Goal: Obtain resource: Download file/media

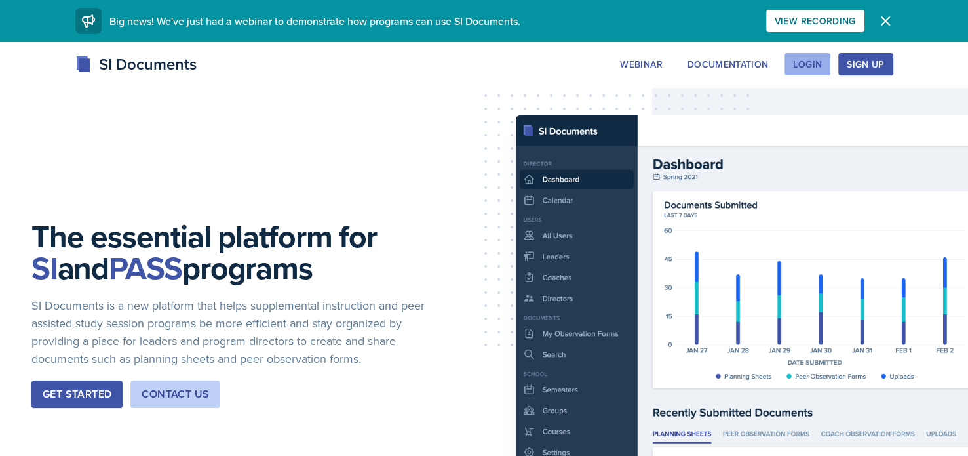
click at [810, 59] on div "Login" at bounding box center [807, 64] width 29 height 10
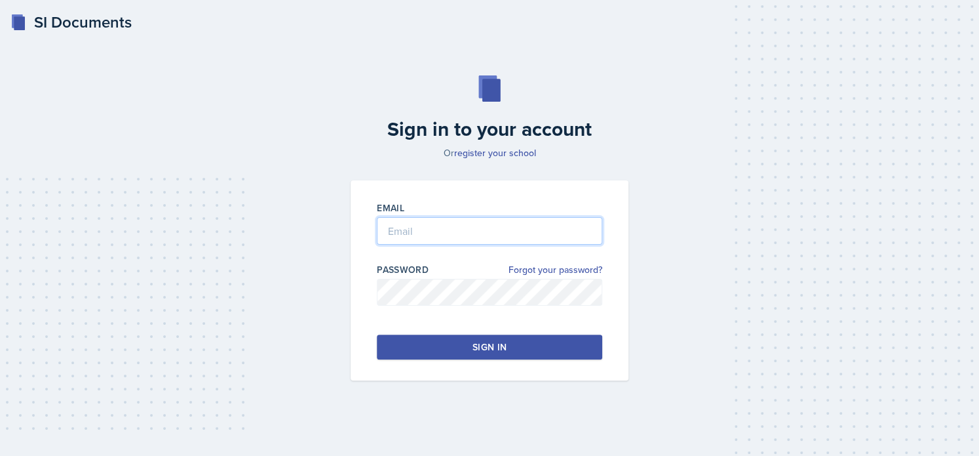
type input "[EMAIL_ADDRESS][DOMAIN_NAME]"
click at [460, 341] on button "Sign in" at bounding box center [490, 346] width 226 height 25
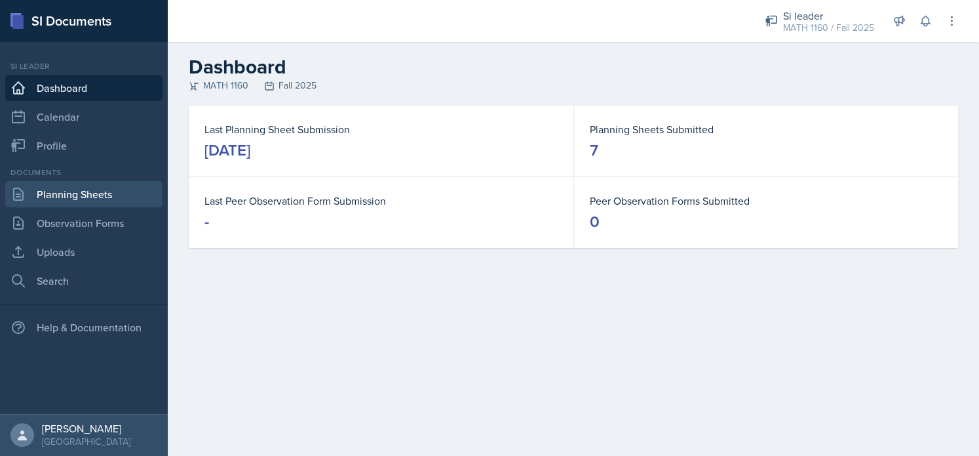
click at [75, 199] on link "Planning Sheets" at bounding box center [83, 194] width 157 height 26
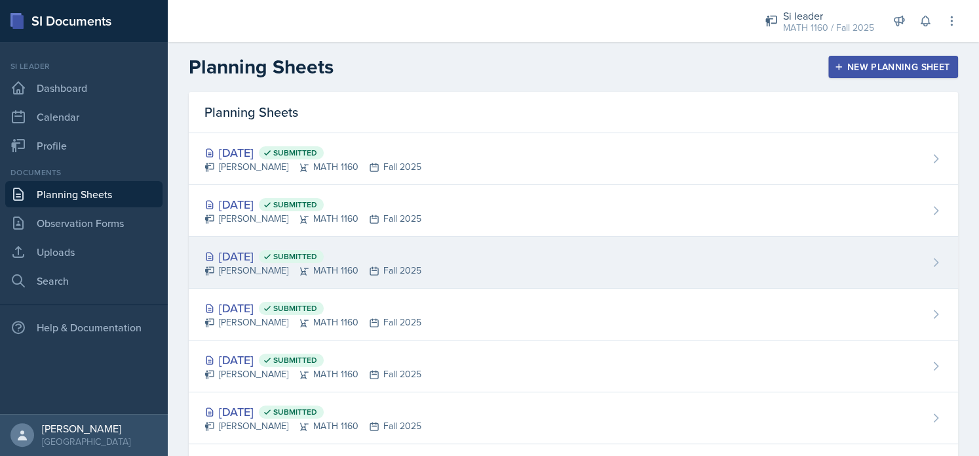
scroll to position [69, 0]
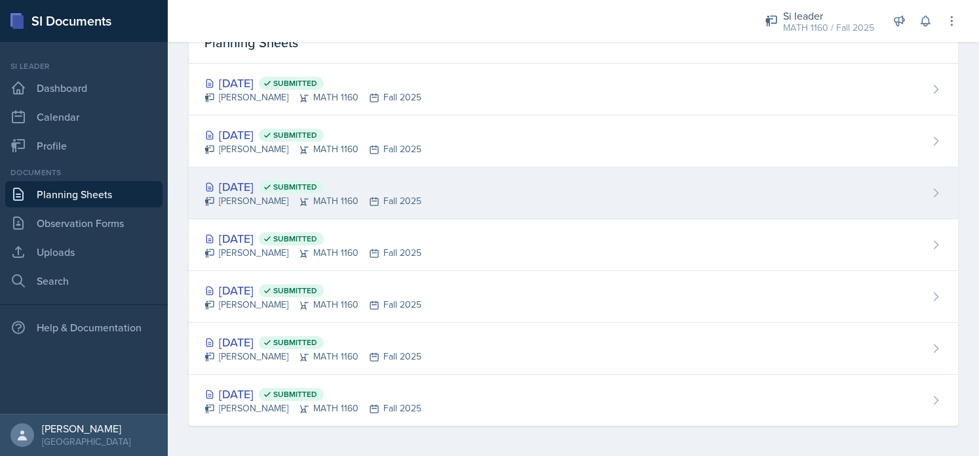
click at [279, 199] on div "[PERSON_NAME] MATH 1160 Fall 2025" at bounding box center [313, 201] width 217 height 14
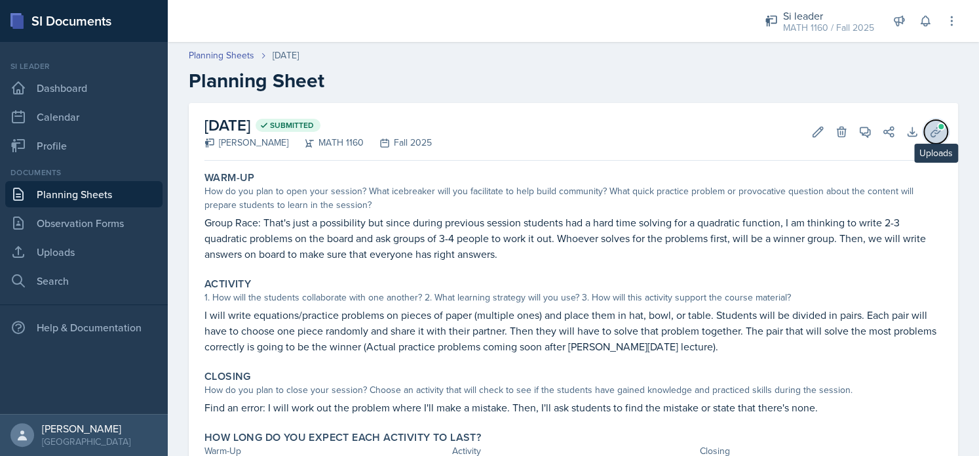
click at [930, 136] on icon at bounding box center [936, 131] width 13 height 13
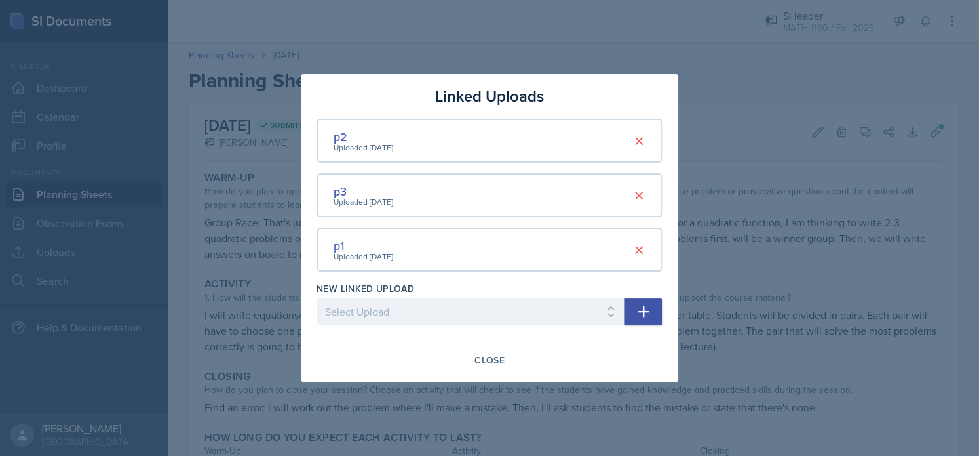
click at [338, 239] on div "p1" at bounding box center [364, 246] width 60 height 18
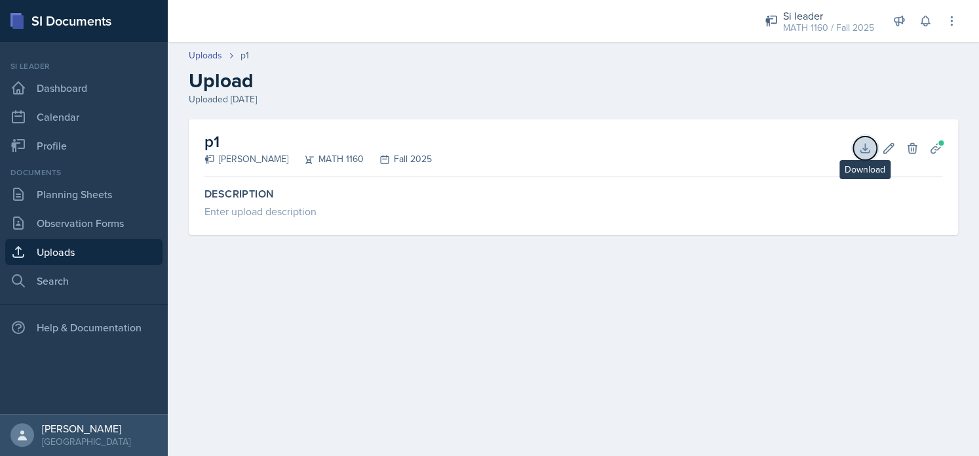
click at [867, 157] on button "Download" at bounding box center [866, 148] width 24 height 24
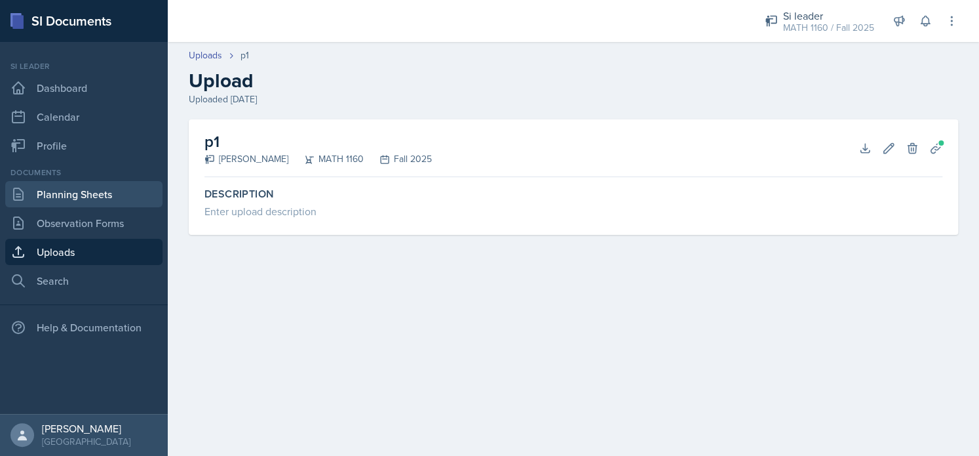
click at [87, 196] on link "Planning Sheets" at bounding box center [83, 194] width 157 height 26
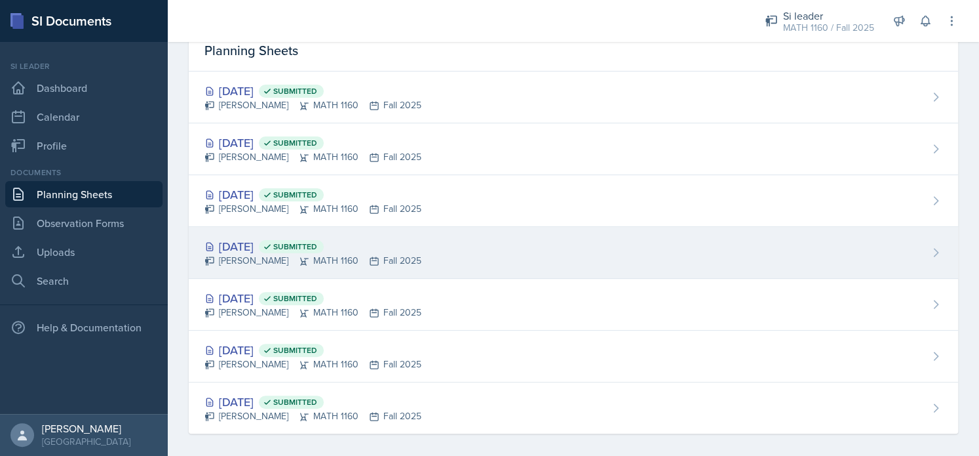
scroll to position [62, 0]
click at [272, 248] on div "[DATE] Submitted" at bounding box center [313, 246] width 217 height 18
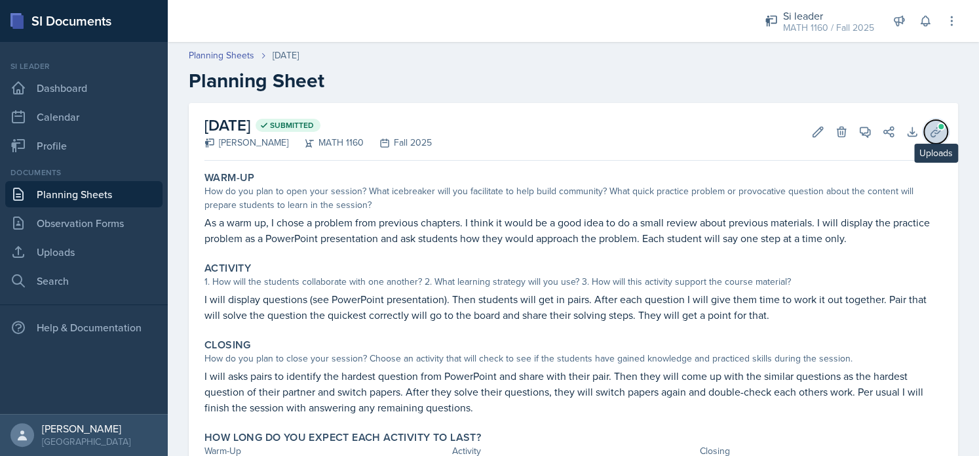
click at [930, 130] on icon at bounding box center [936, 131] width 13 height 13
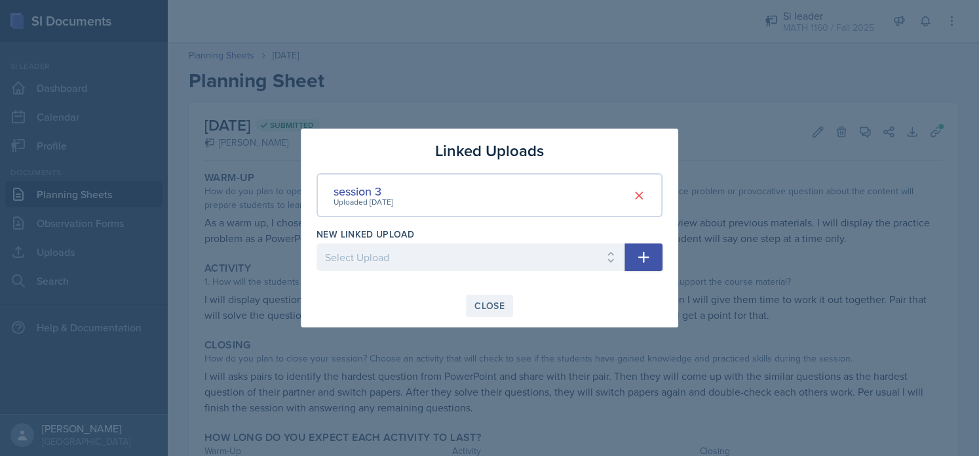
click at [500, 306] on div "Close" at bounding box center [490, 305] width 30 height 10
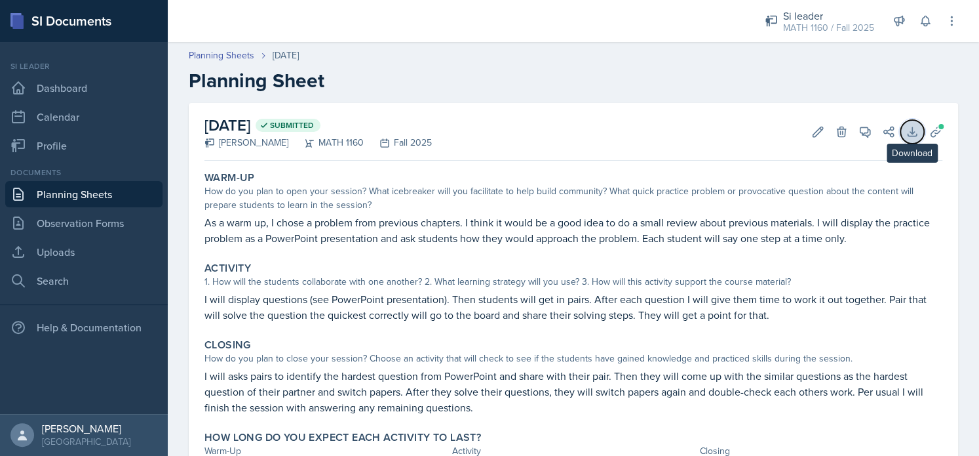
click at [911, 134] on button "Download" at bounding box center [913, 132] width 24 height 24
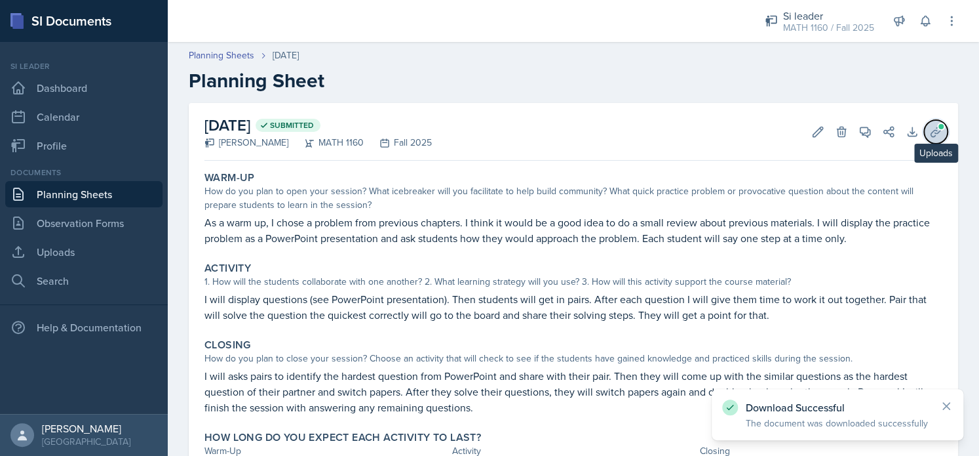
click at [930, 130] on icon at bounding box center [936, 131] width 13 height 13
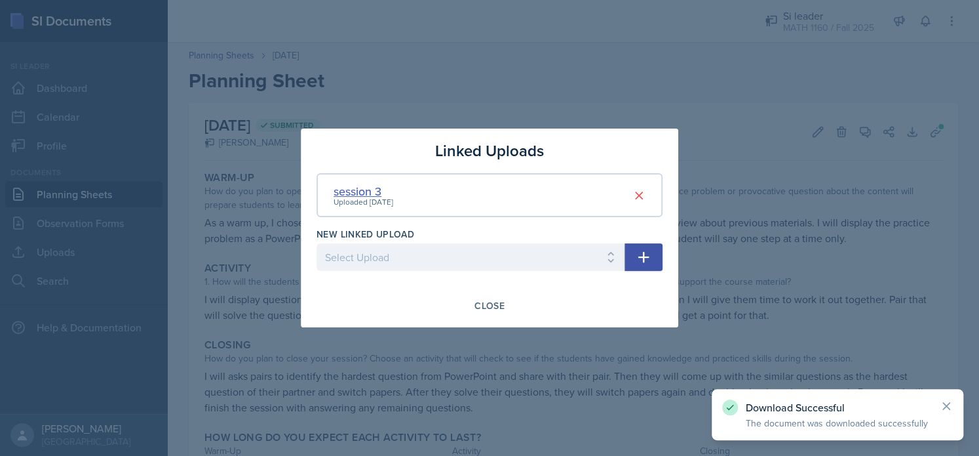
click at [361, 194] on div "session 3" at bounding box center [364, 191] width 60 height 18
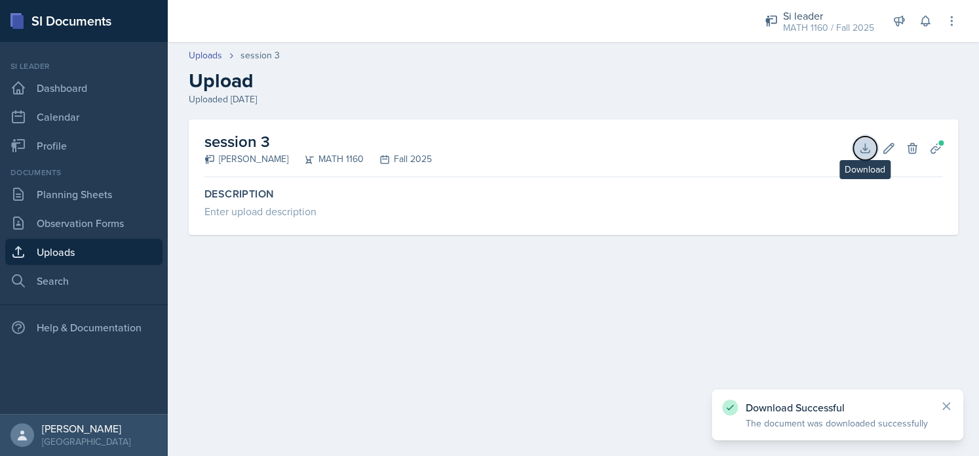
click at [861, 152] on icon at bounding box center [865, 148] width 9 height 9
